Goal: Transaction & Acquisition: Purchase product/service

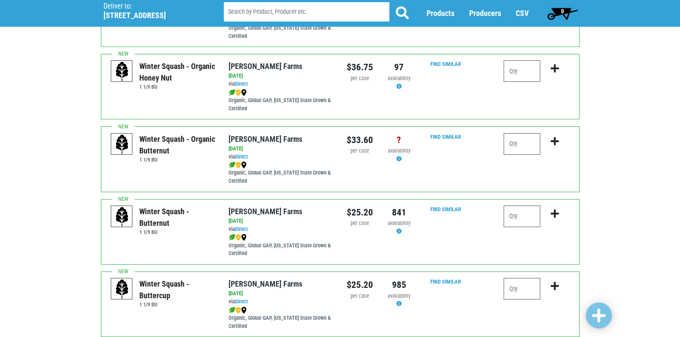
scroll to position [207, 0]
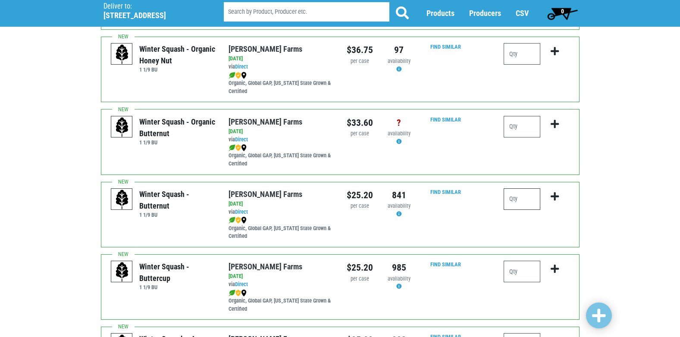
click at [517, 201] on input "number" at bounding box center [521, 199] width 37 height 22
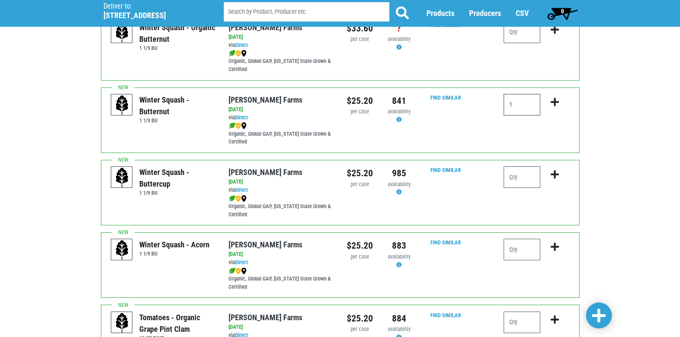
scroll to position [310, 0]
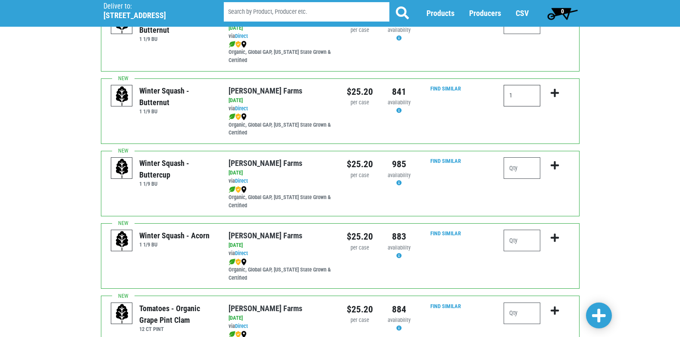
type input "1"
click at [529, 240] on input "number" at bounding box center [521, 241] width 37 height 22
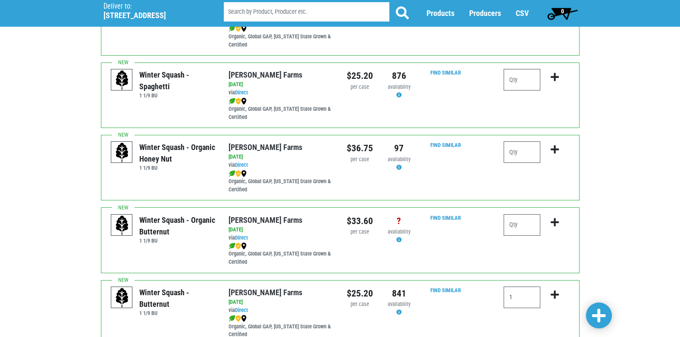
scroll to position [87, 0]
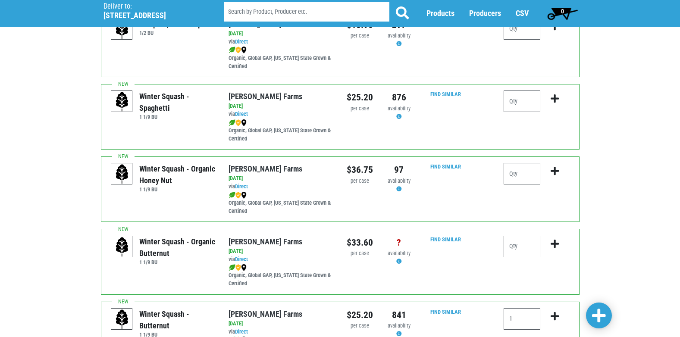
type input "1"
click at [531, 100] on input "number" at bounding box center [521, 102] width 37 height 22
type input "1"
click at [553, 96] on icon "submit" at bounding box center [554, 98] width 8 height 9
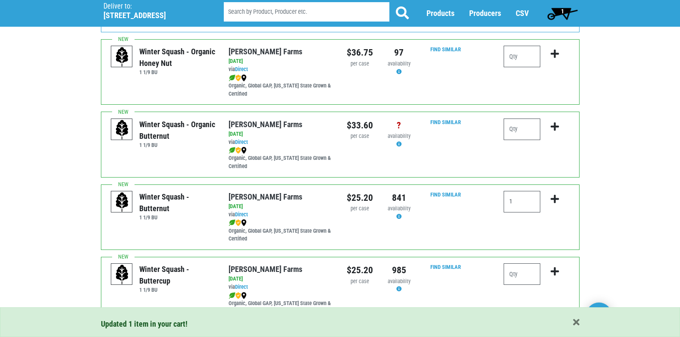
scroll to position [211, 0]
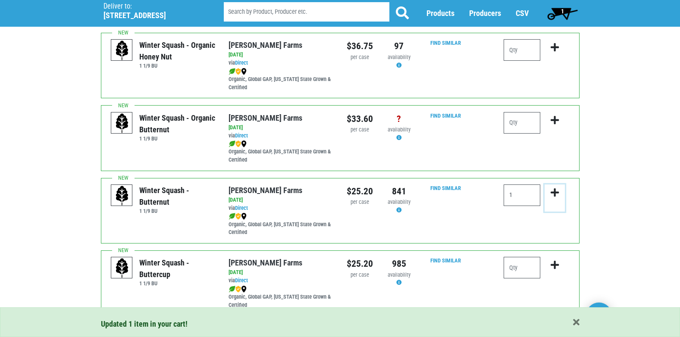
click at [554, 189] on icon "submit" at bounding box center [554, 192] width 8 height 9
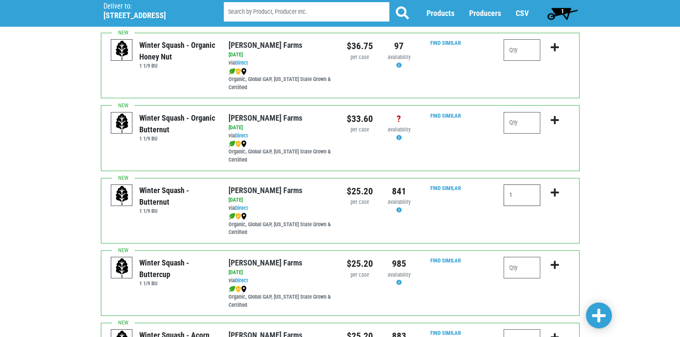
click at [520, 194] on input "1" at bounding box center [521, 195] width 37 height 22
type input "1"
click at [554, 190] on icon "submit" at bounding box center [554, 192] width 8 height 9
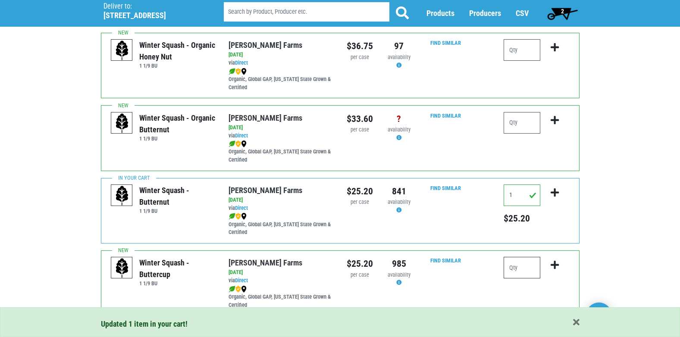
drag, startPoint x: 520, startPoint y: 270, endPoint x: 520, endPoint y: 265, distance: 5.2
click at [520, 270] on input "number" at bounding box center [521, 268] width 37 height 22
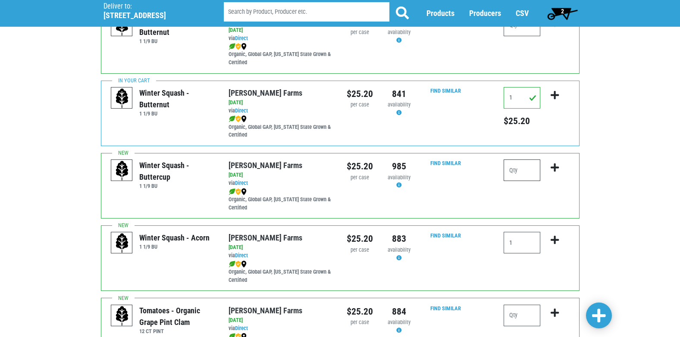
scroll to position [310, 0]
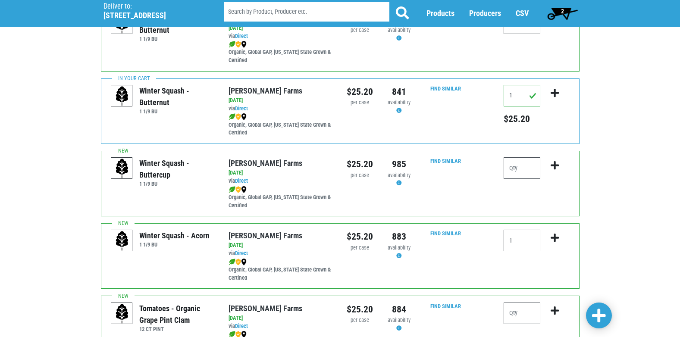
click at [519, 243] on input "1" at bounding box center [521, 241] width 37 height 22
type input "1"
click at [552, 236] on icon "submit" at bounding box center [554, 237] width 8 height 9
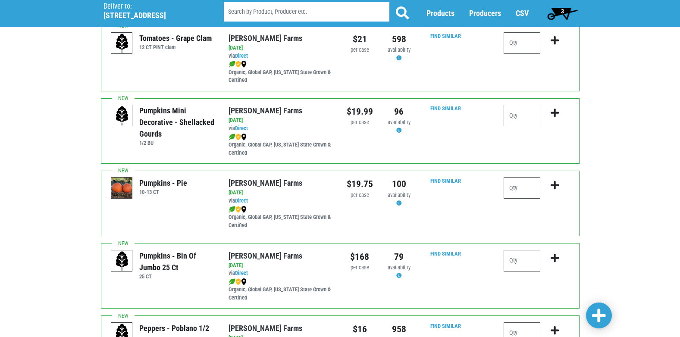
scroll to position [660, 0]
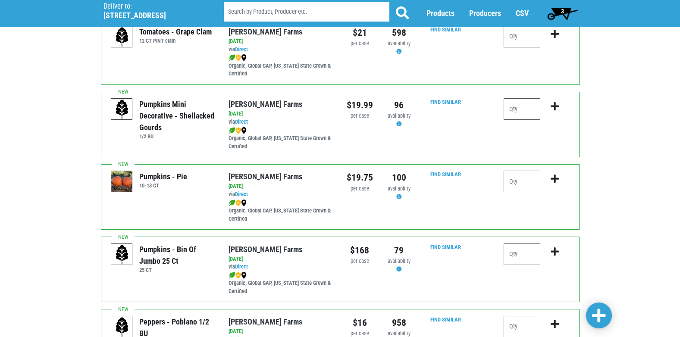
click at [525, 187] on input "number" at bounding box center [521, 182] width 37 height 22
type input "2"
click at [556, 177] on icon "submit" at bounding box center [554, 178] width 8 height 9
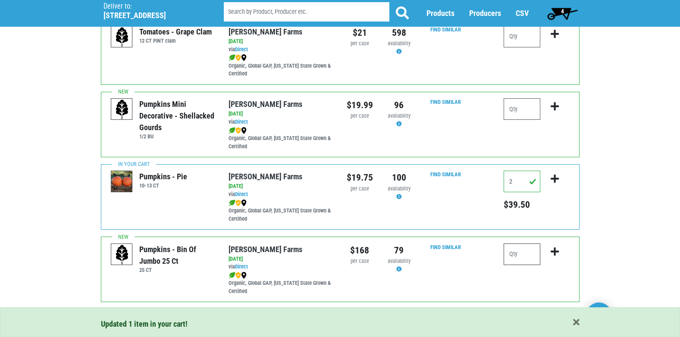
click at [534, 254] on input "number" at bounding box center [521, 255] width 37 height 22
type input "1"
click at [556, 249] on icon "submit" at bounding box center [554, 251] width 8 height 9
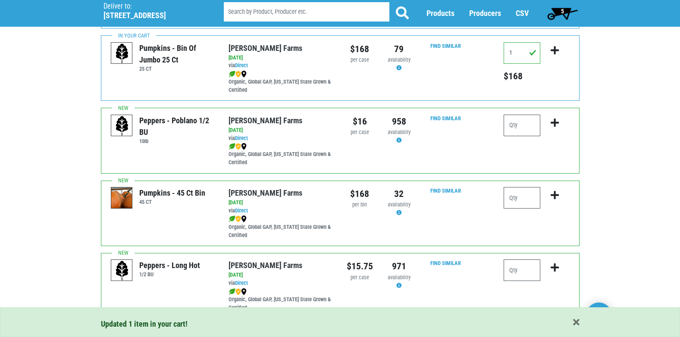
scroll to position [872, 0]
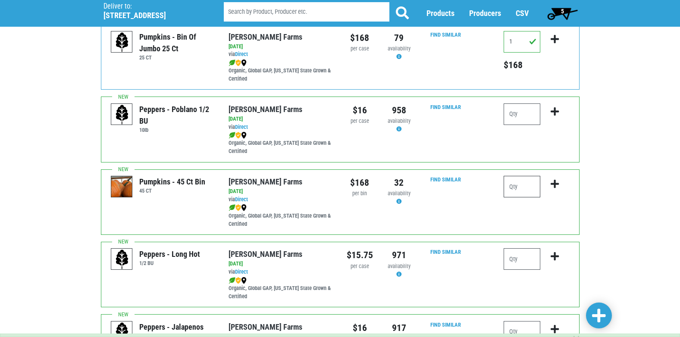
click at [534, 189] on input "number" at bounding box center [521, 187] width 37 height 22
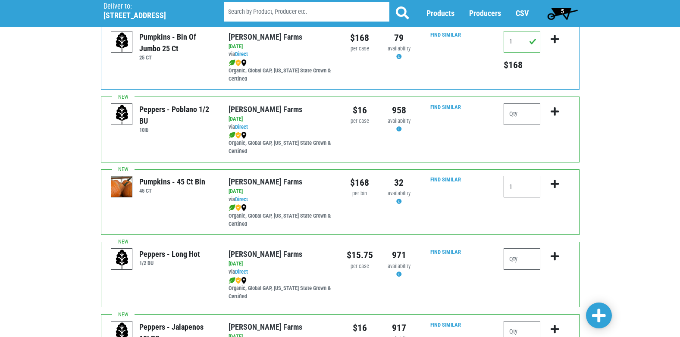
type input "1"
click at [553, 182] on icon "submit" at bounding box center [554, 183] width 8 height 9
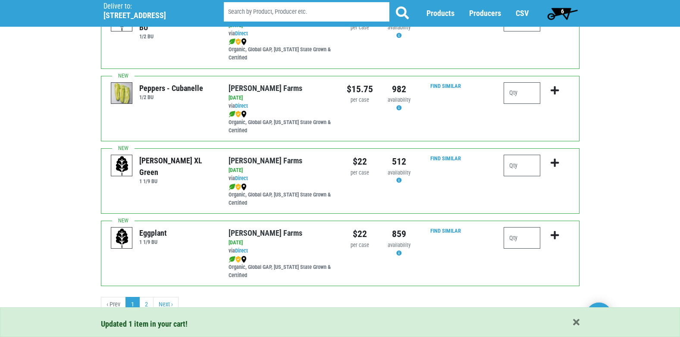
scroll to position [1260, 0]
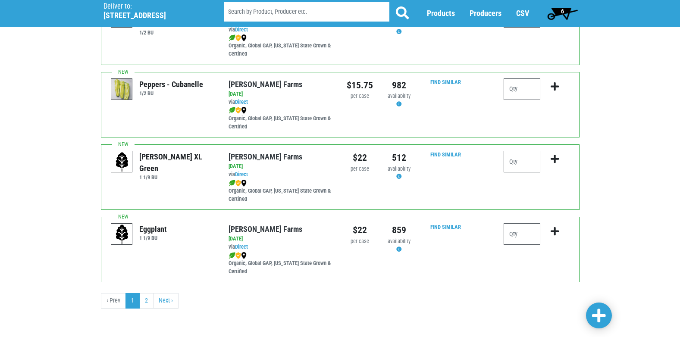
click at [562, 11] on span "6" at bounding box center [562, 11] width 3 height 7
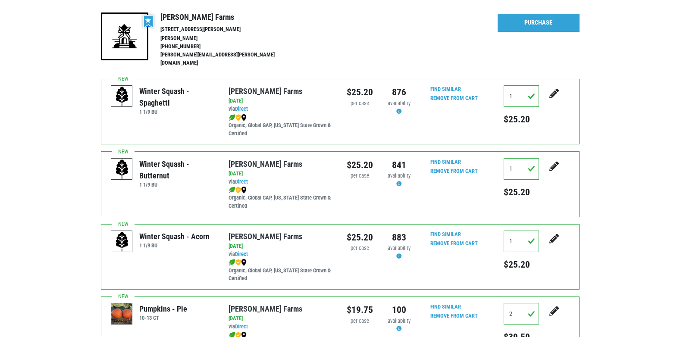
scroll to position [122, 0]
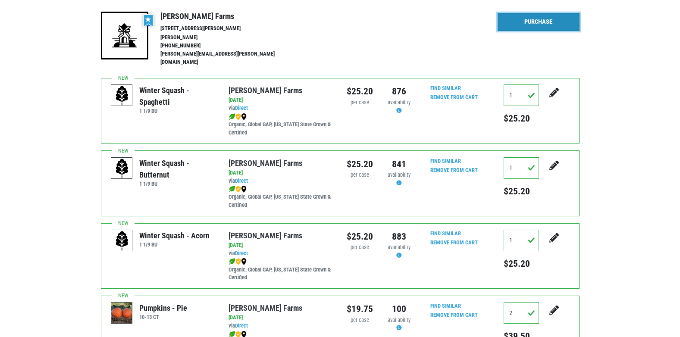
click at [540, 22] on link "Purchase" at bounding box center [538, 22] width 82 height 18
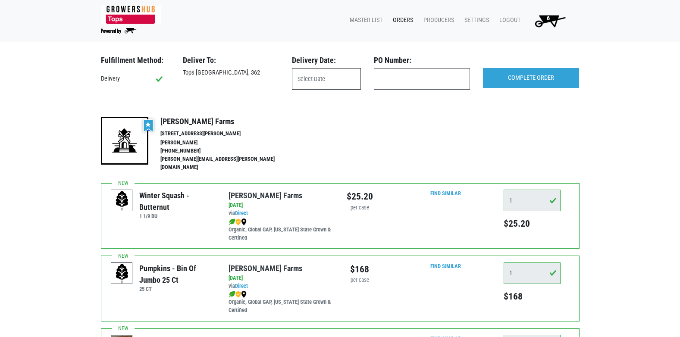
click at [324, 81] on input "text" at bounding box center [326, 79] width 69 height 22
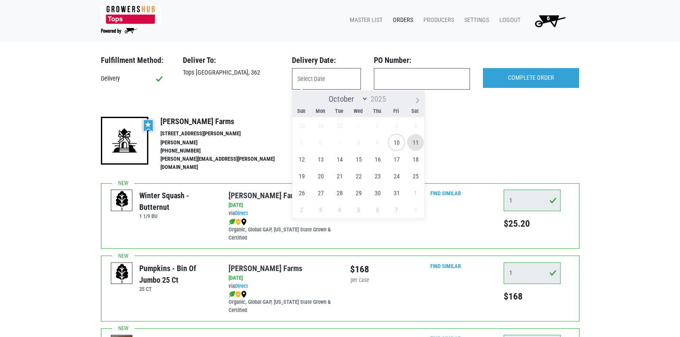
click at [412, 138] on span "11" at bounding box center [415, 142] width 17 height 17
type input "2025-10-11"
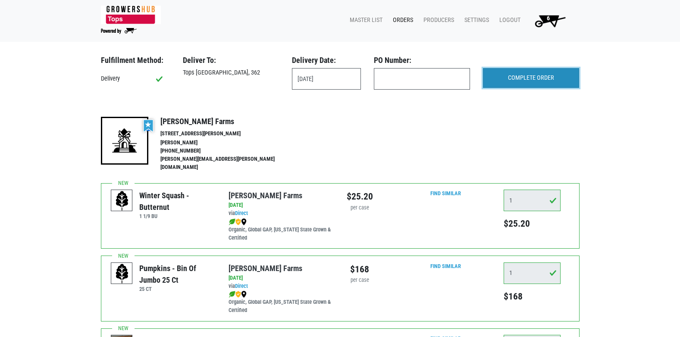
click at [531, 74] on input "COMPLETE ORDER" at bounding box center [531, 78] width 96 height 20
